Goal: Task Accomplishment & Management: Manage account settings

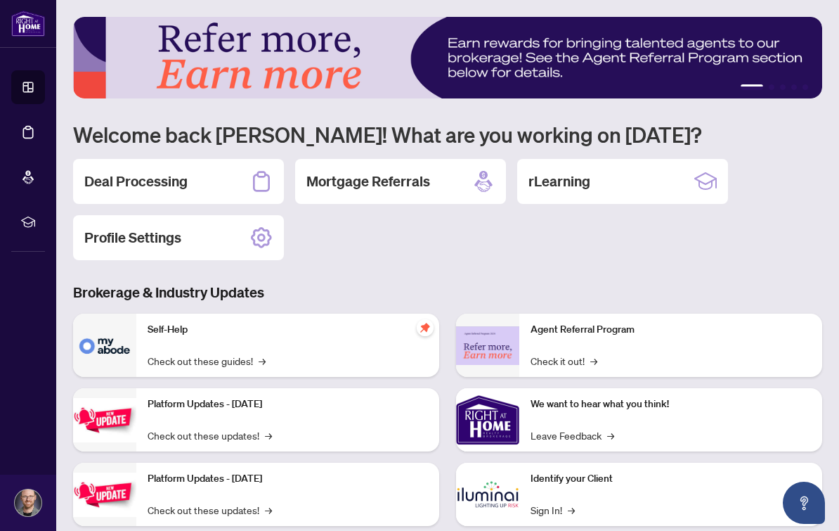
click at [122, 167] on div "Deal Processing" at bounding box center [178, 181] width 211 height 45
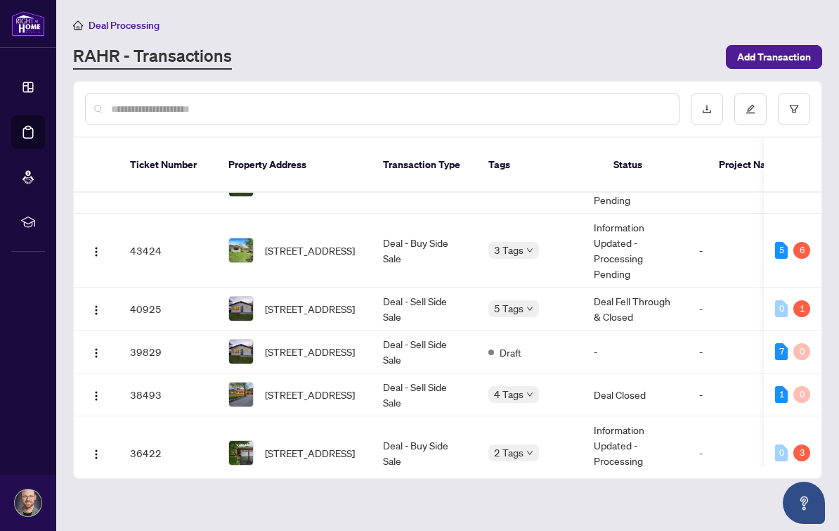
scroll to position [110, -1]
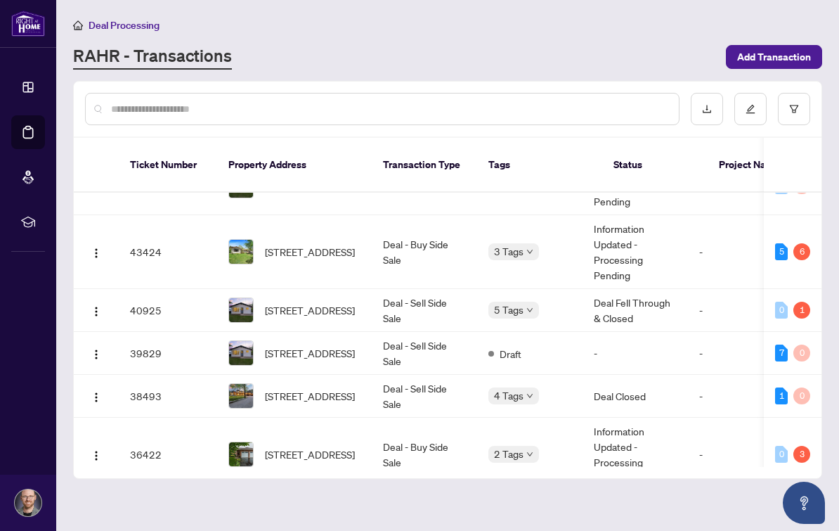
click at [106, 443] on button "button" at bounding box center [96, 454] width 22 height 22
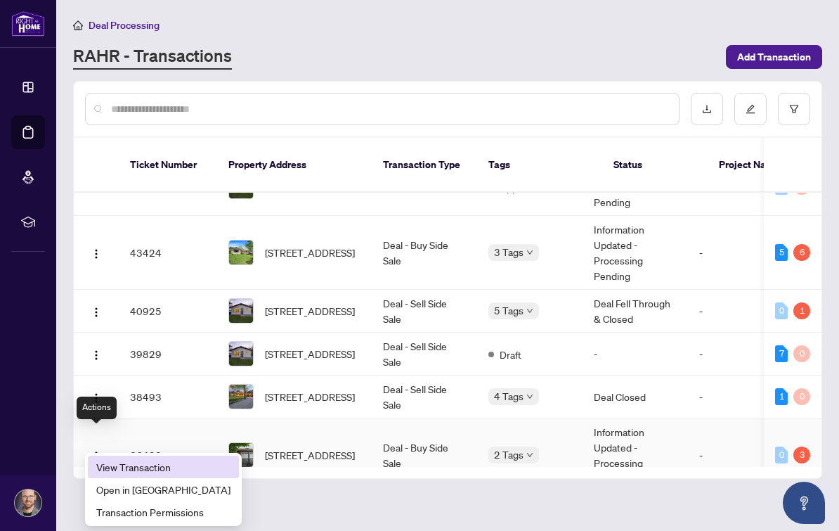
click at [179, 460] on span "View Transaction" at bounding box center [163, 466] width 134 height 15
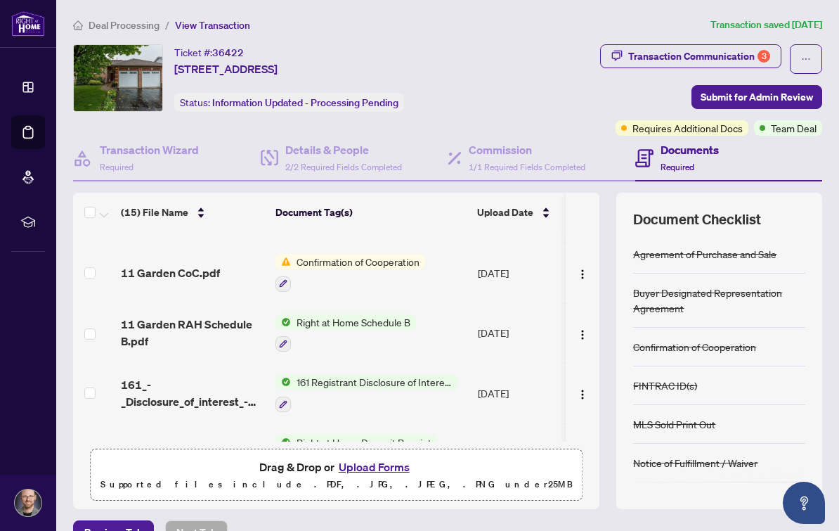
scroll to position [162, 0]
click at [196, 274] on span "11 Garden CoC.pdf" at bounding box center [170, 272] width 99 height 17
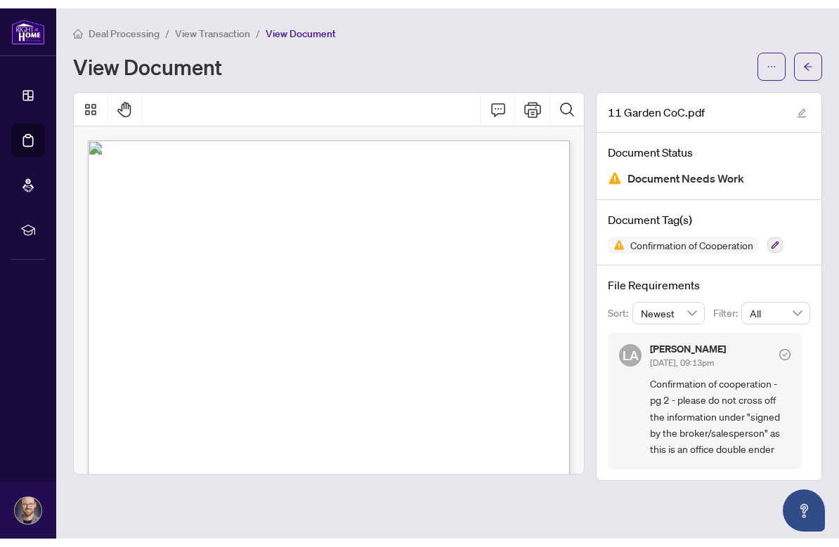
scroll to position [50, 0]
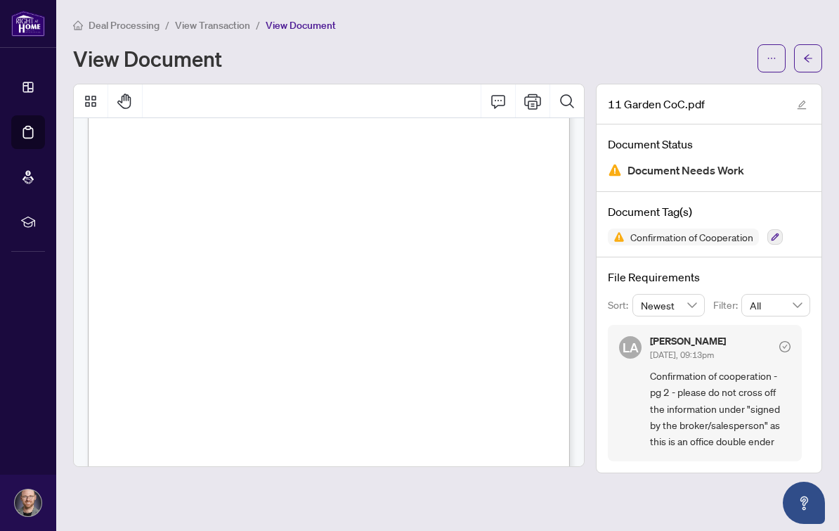
click at [777, 57] on button "button" at bounding box center [772, 58] width 28 height 28
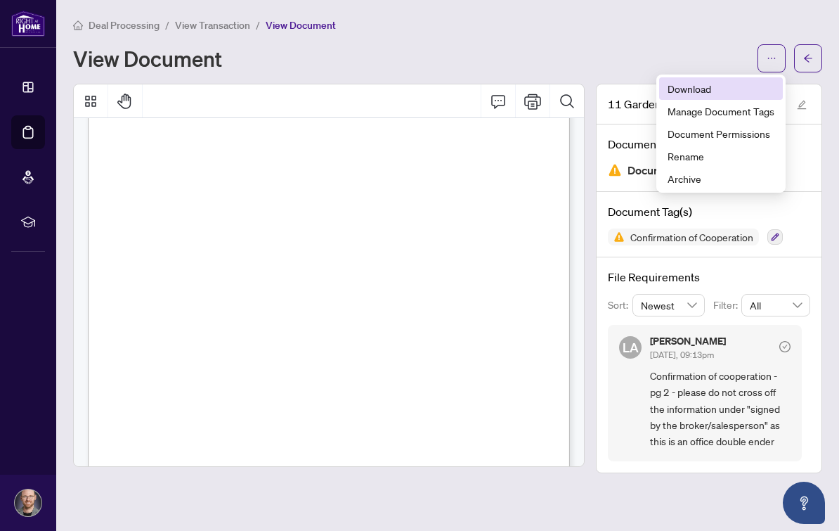
click at [763, 89] on span "Download" at bounding box center [721, 88] width 107 height 15
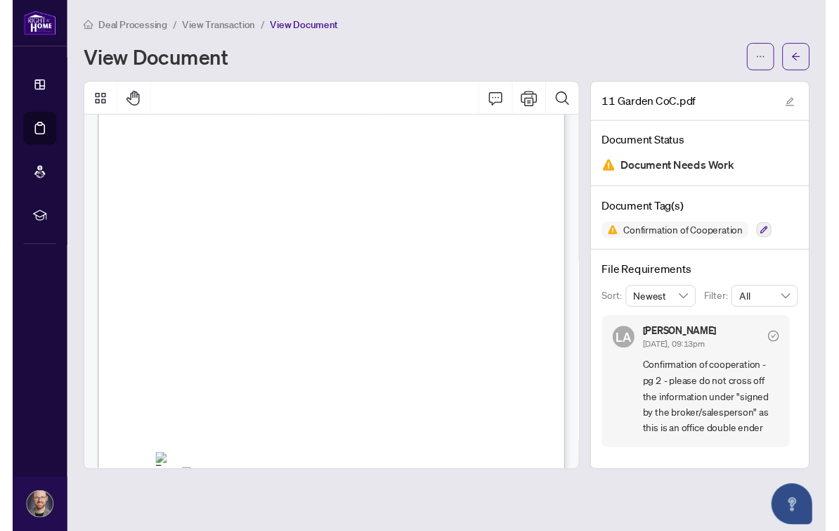
scroll to position [17, 0]
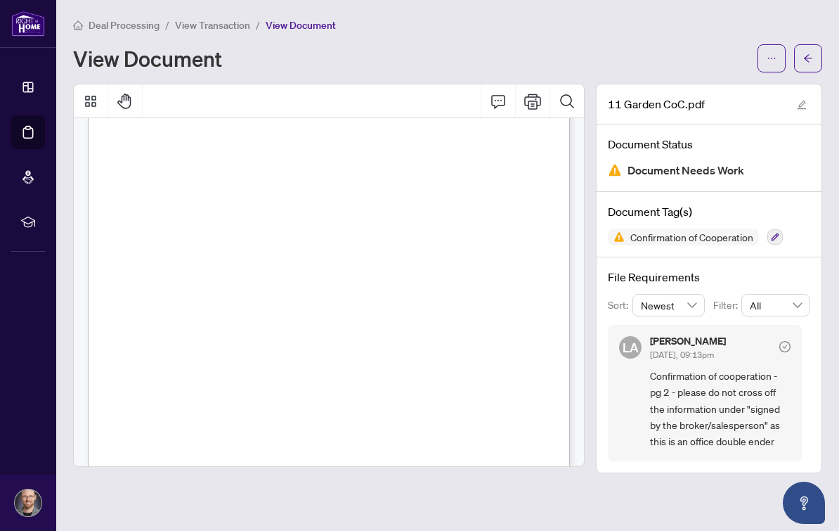
click at [812, 53] on icon "arrow-left" at bounding box center [808, 58] width 10 height 10
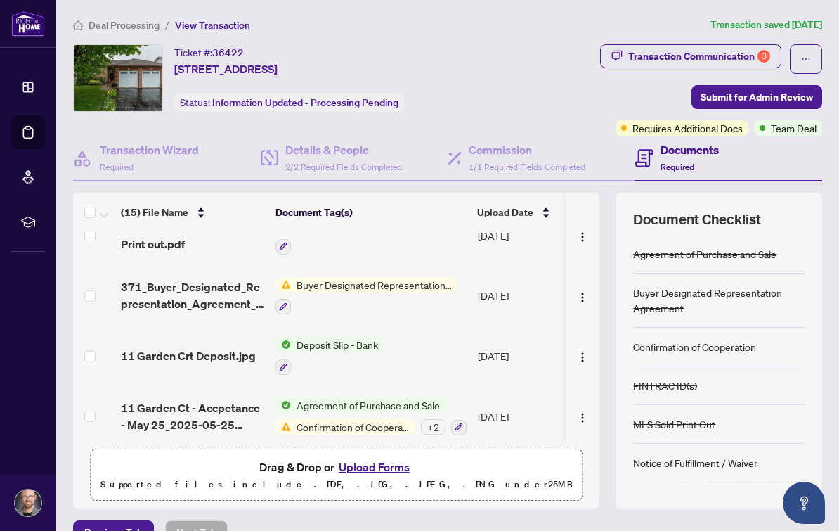
scroll to position [680, 0]
click at [214, 400] on span "11 Garden Ct - Accpetance - May 25_2025-05-25 19_17_52.pdf" at bounding box center [192, 417] width 143 height 34
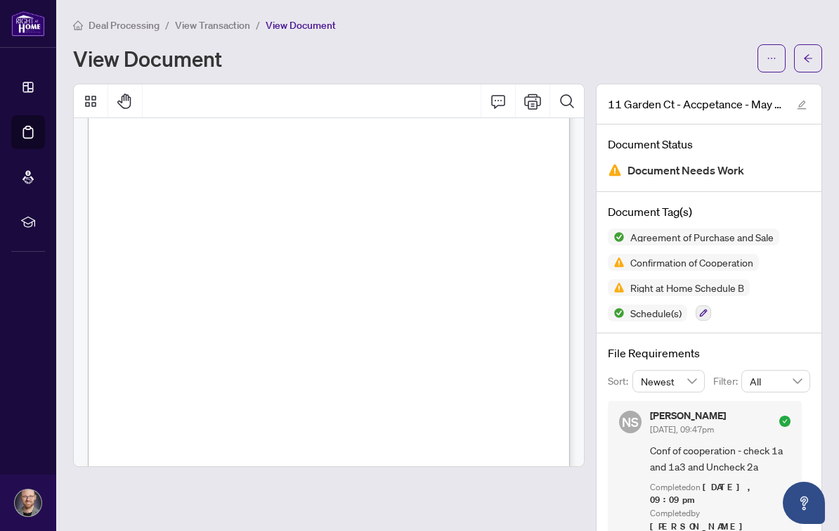
scroll to position [6597, 0]
click at [771, 53] on icon "ellipsis" at bounding box center [772, 58] width 10 height 10
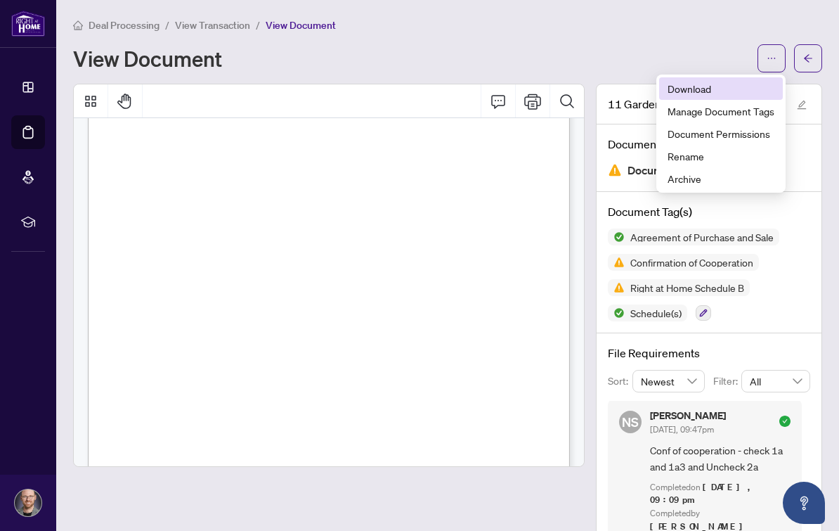
click at [734, 81] on span "Download" at bounding box center [721, 88] width 107 height 15
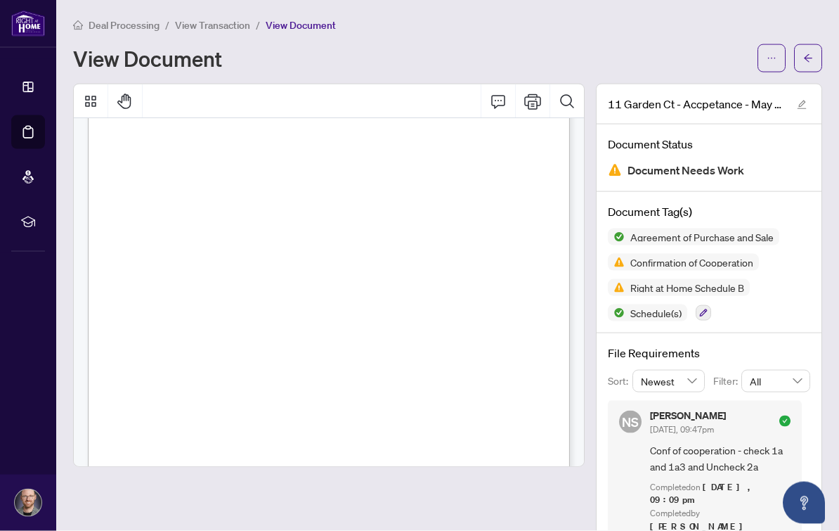
scroll to position [17, 0]
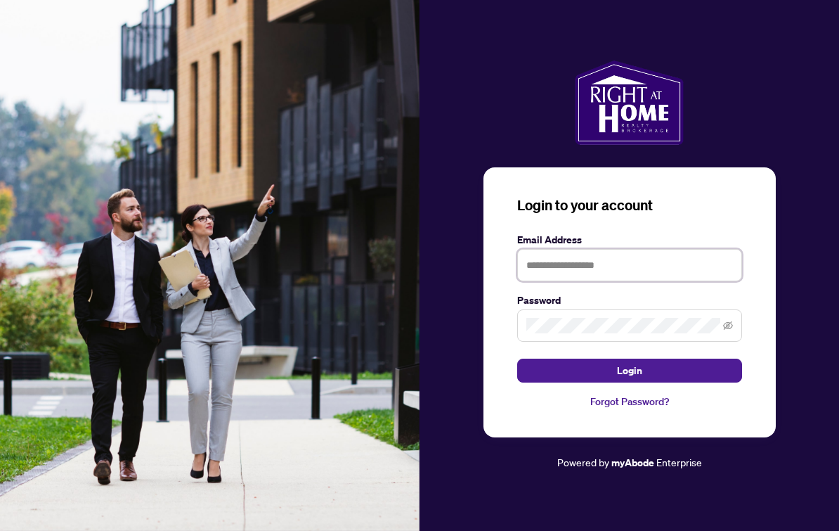
click at [693, 281] on input "text" at bounding box center [629, 265] width 225 height 32
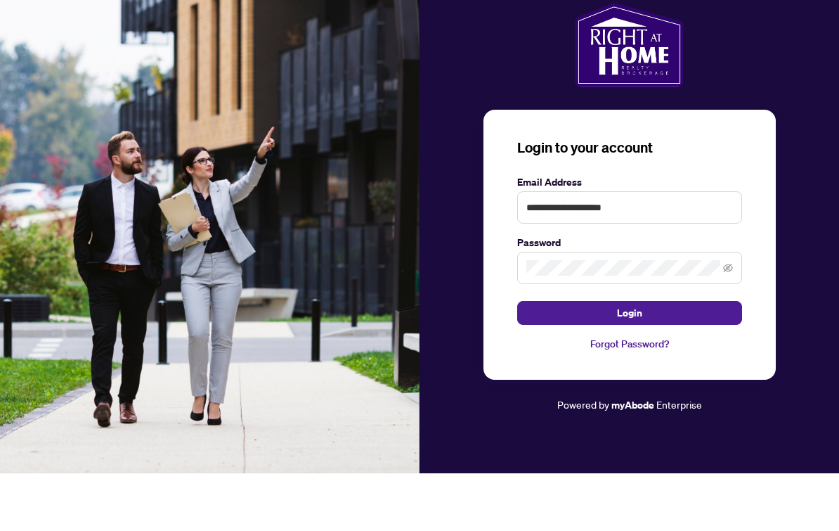
scroll to position [25, 0]
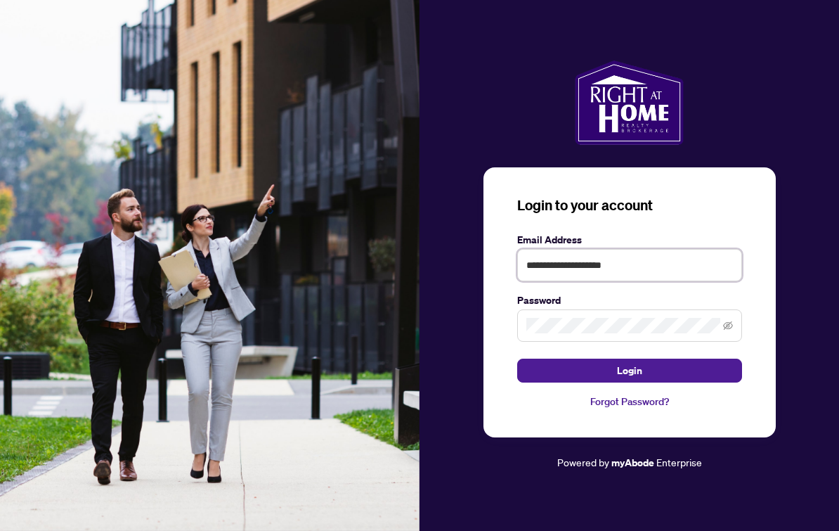
type input "**********"
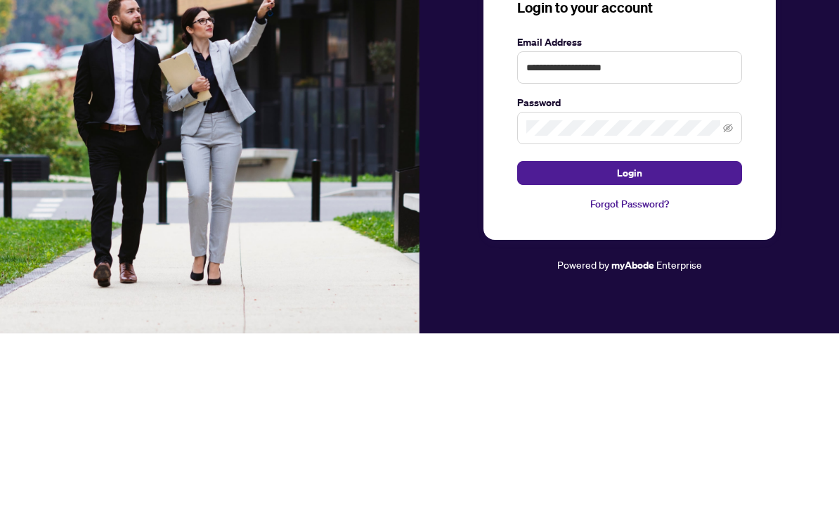
click at [693, 358] on button "Login" at bounding box center [629, 370] width 225 height 24
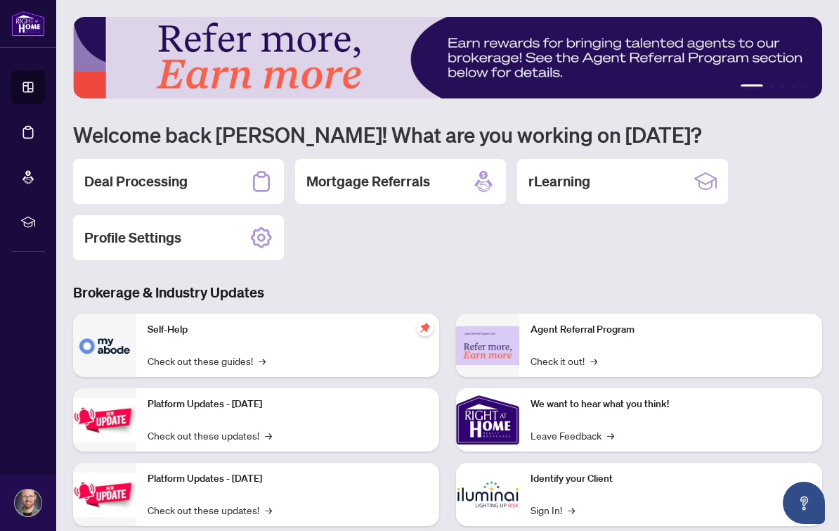
click at [143, 178] on h2 "Deal Processing" at bounding box center [135, 181] width 103 height 20
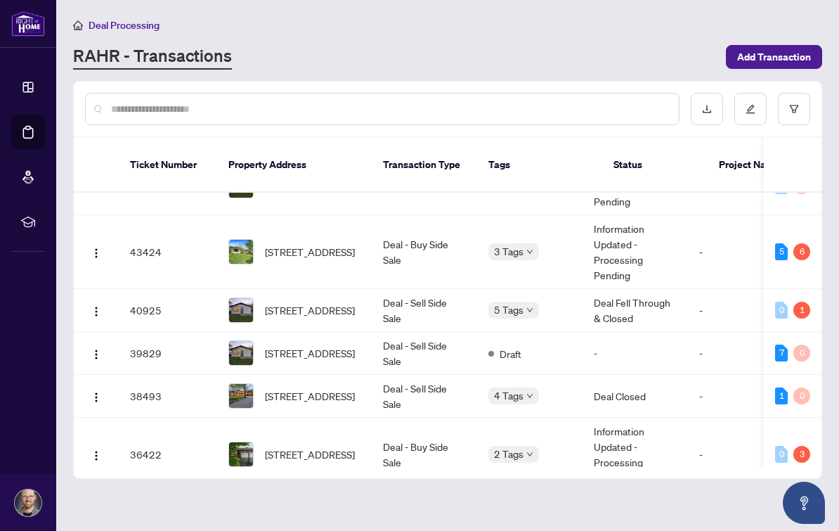
scroll to position [109, 0]
click at [97, 450] on img "button" at bounding box center [96, 455] width 11 height 11
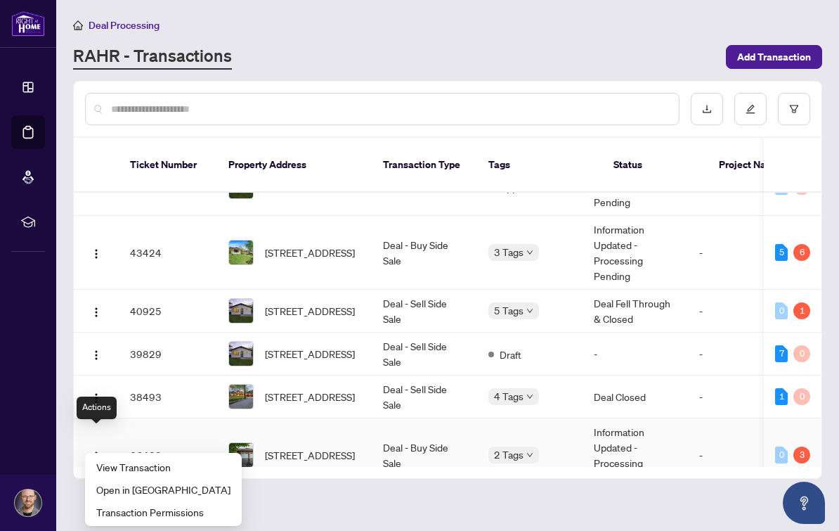
click at [161, 461] on span "View Transaction" at bounding box center [163, 466] width 134 height 15
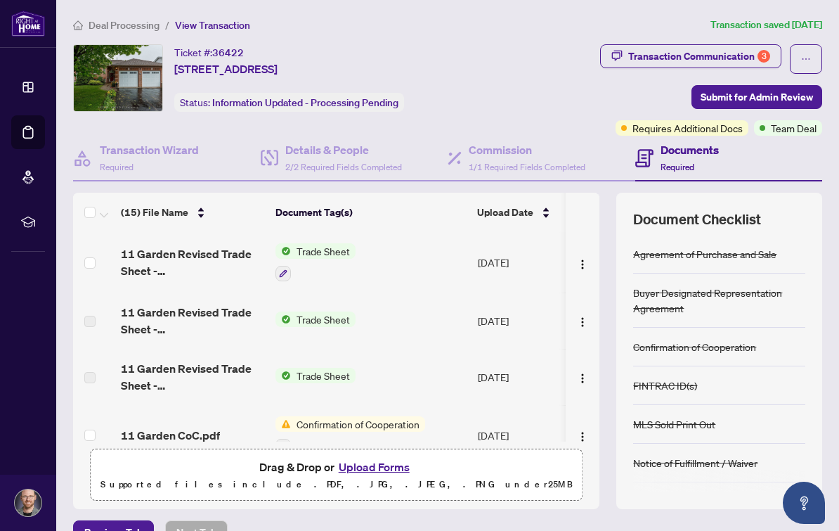
click at [386, 465] on button "Upload Forms" at bounding box center [374, 466] width 79 height 18
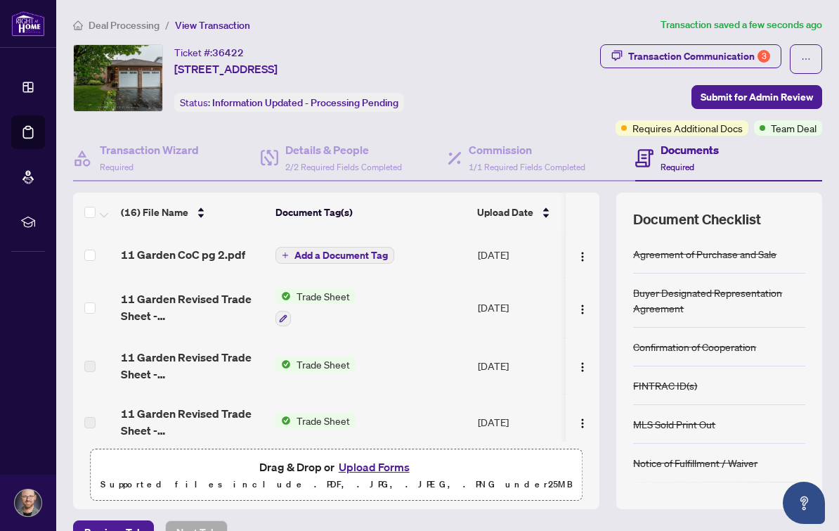
click at [375, 258] on span "Add a Document Tag" at bounding box center [340, 255] width 93 height 10
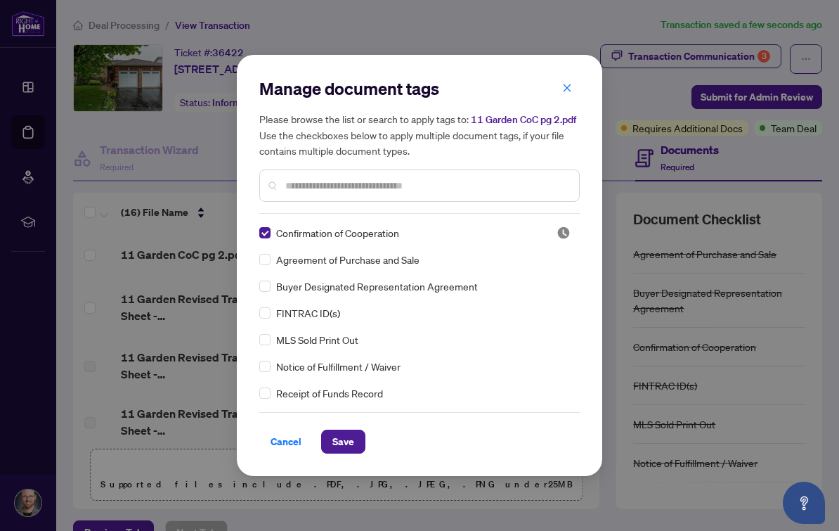
click at [353, 436] on span "Save" at bounding box center [343, 441] width 22 height 22
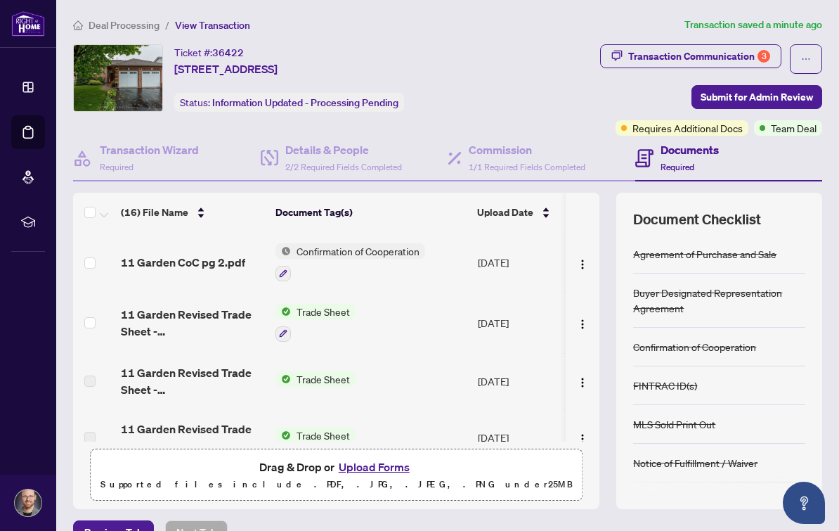
click at [376, 467] on button "Upload Forms" at bounding box center [374, 466] width 79 height 18
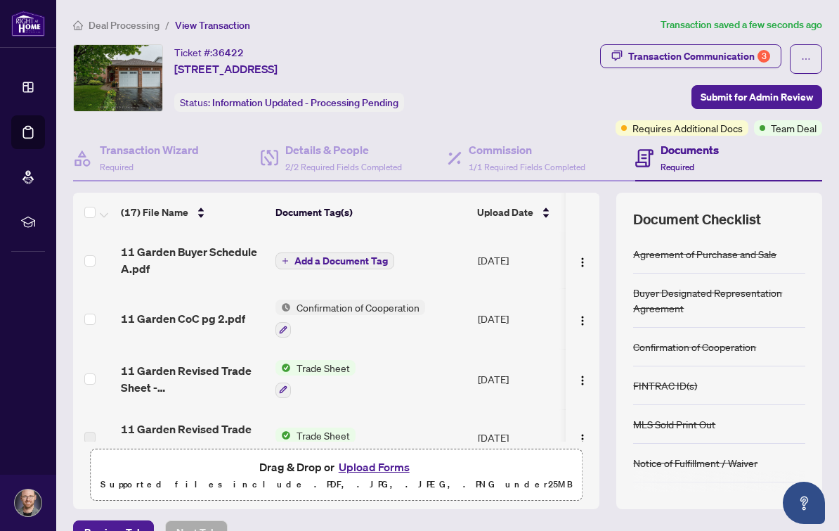
click at [350, 266] on button "Add a Document Tag" at bounding box center [334, 260] width 119 height 17
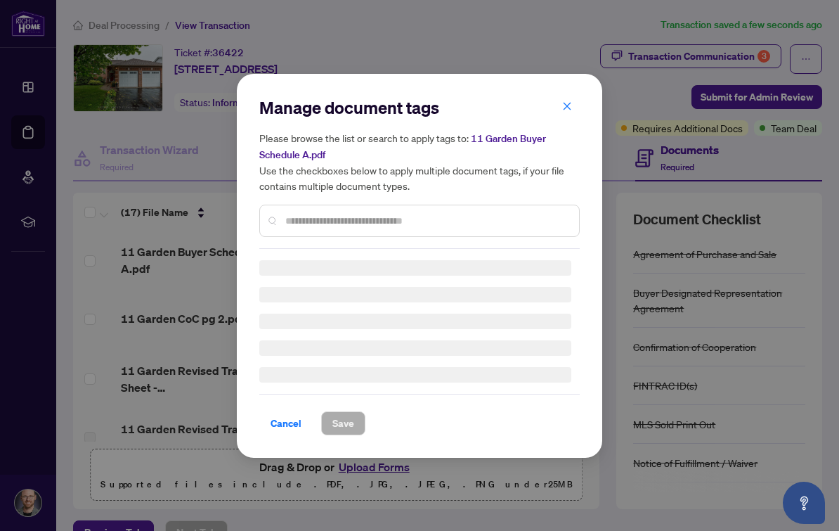
click at [468, 226] on input "text" at bounding box center [426, 220] width 282 height 15
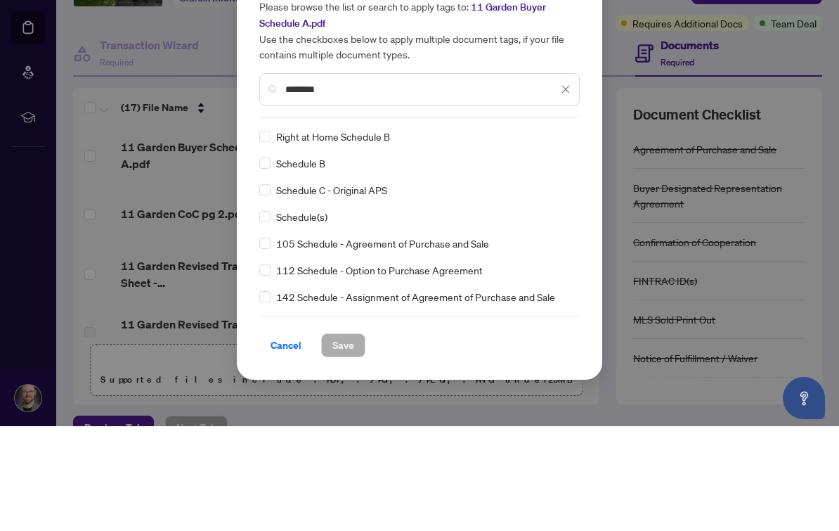
scroll to position [25, 0]
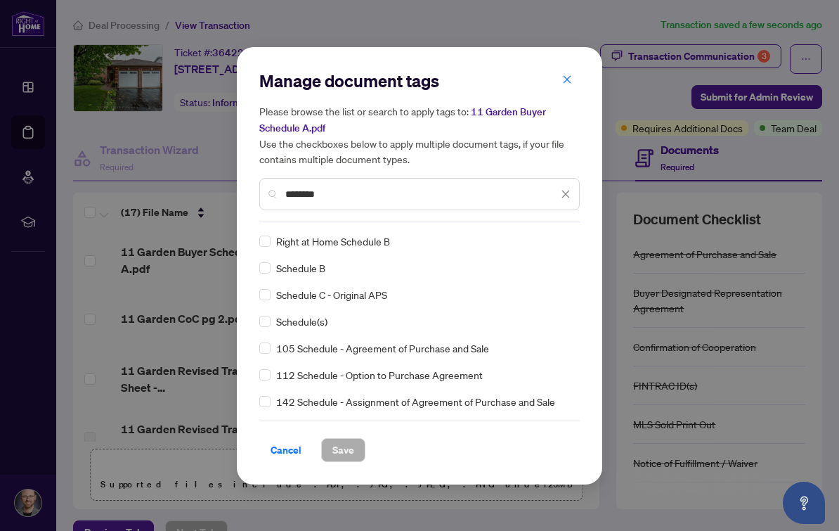
type input "********"
click at [259, 327] on label at bounding box center [264, 320] width 11 height 15
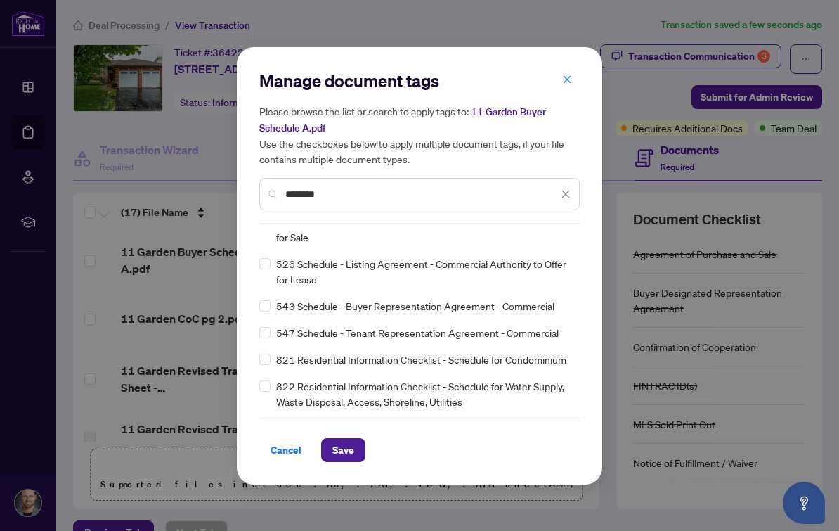
click at [568, 195] on icon "close" at bounding box center [566, 194] width 8 height 8
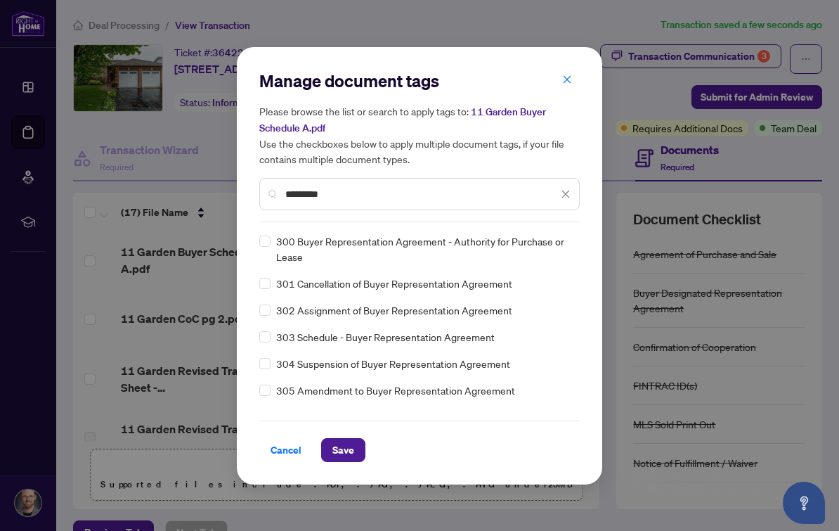
scroll to position [0, 0]
type input "*********"
click at [564, 189] on icon "close" at bounding box center [566, 194] width 10 height 10
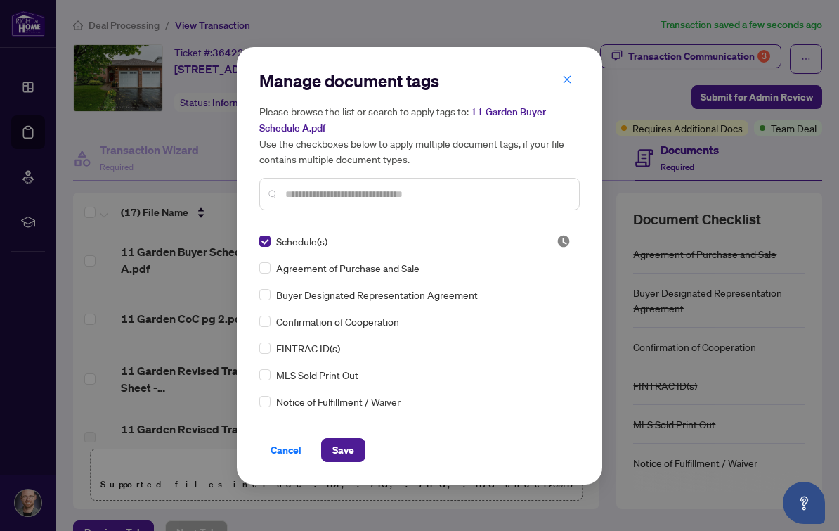
click at [346, 454] on span "Save" at bounding box center [343, 450] width 22 height 22
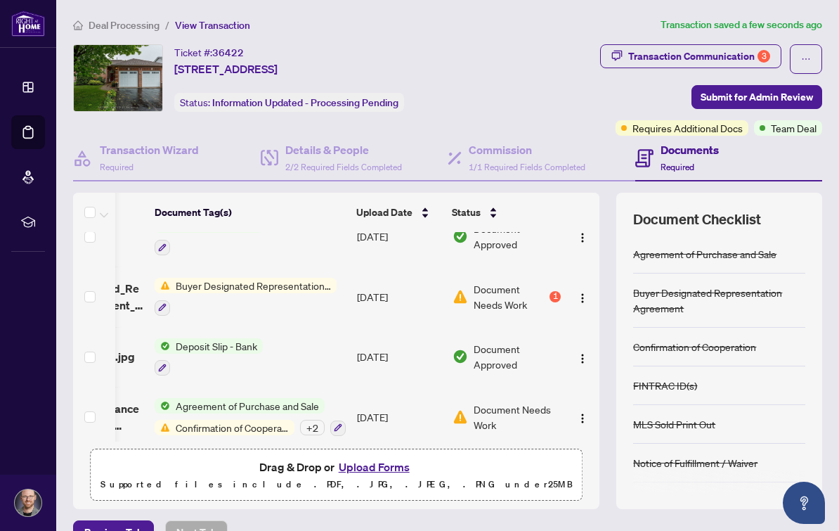
scroll to position [800, 121]
